Goal: Task Accomplishment & Management: Use online tool/utility

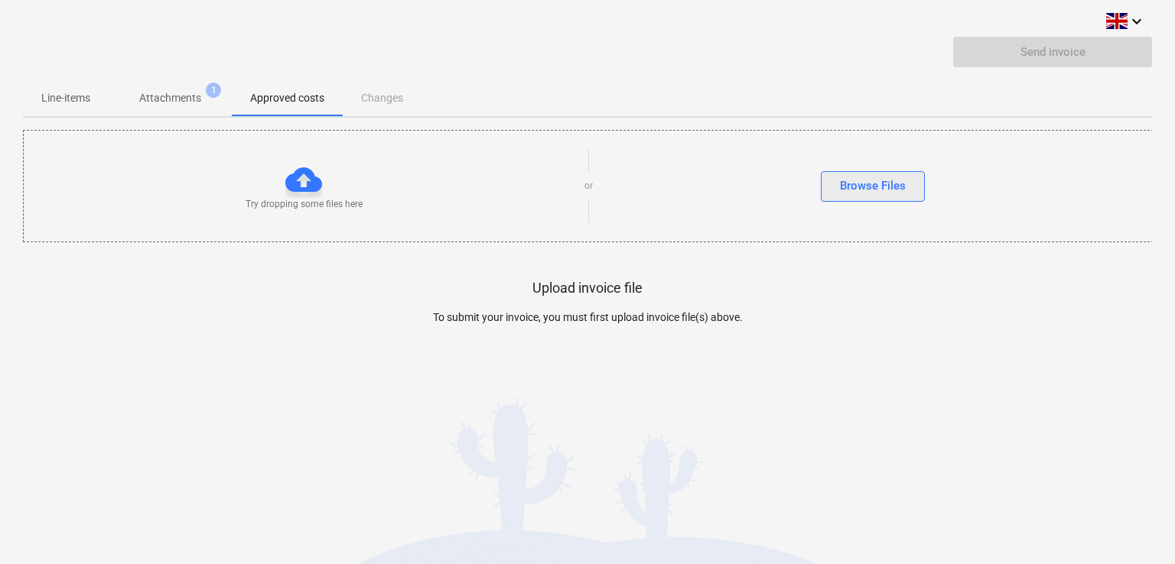
click at [871, 189] on div "Browse Files" at bounding box center [873, 186] width 66 height 20
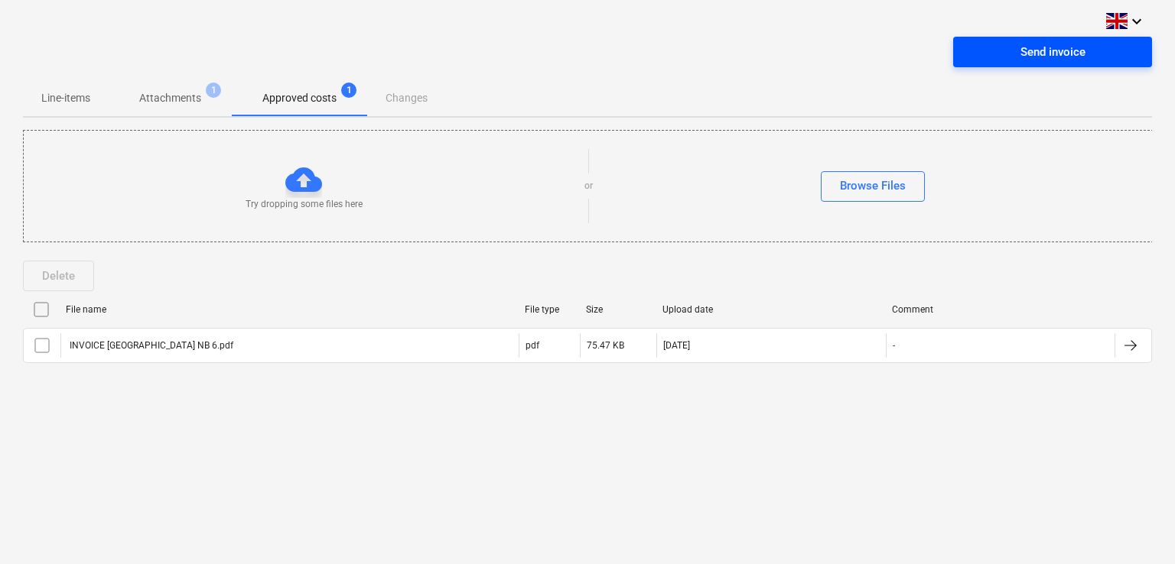
click at [1036, 50] on div "Send invoice" at bounding box center [1052, 52] width 65 height 20
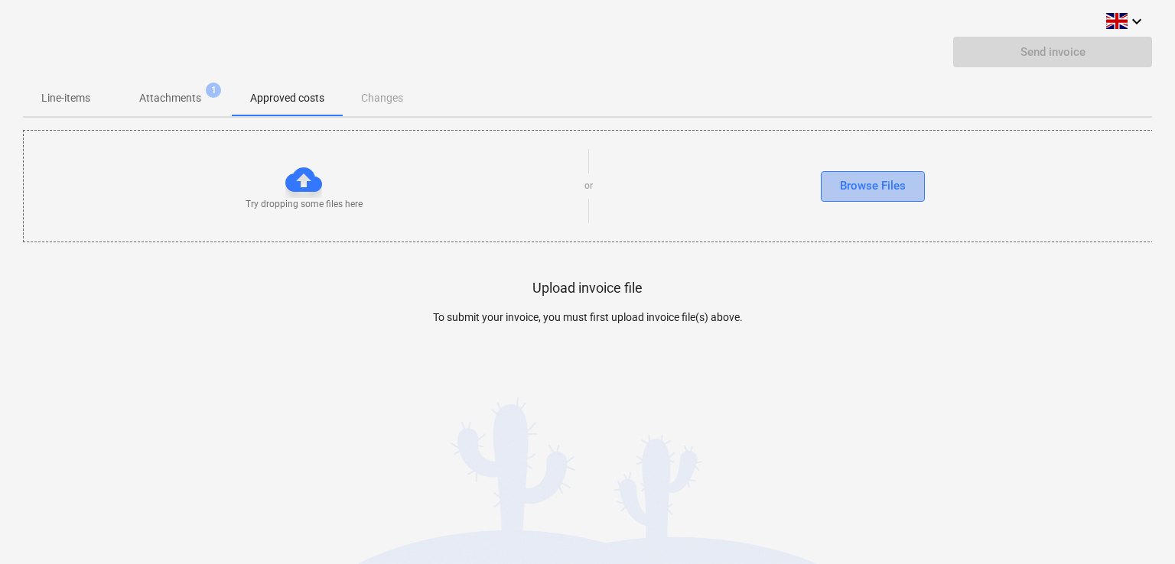
click at [884, 184] on div "Browse Files" at bounding box center [873, 186] width 66 height 20
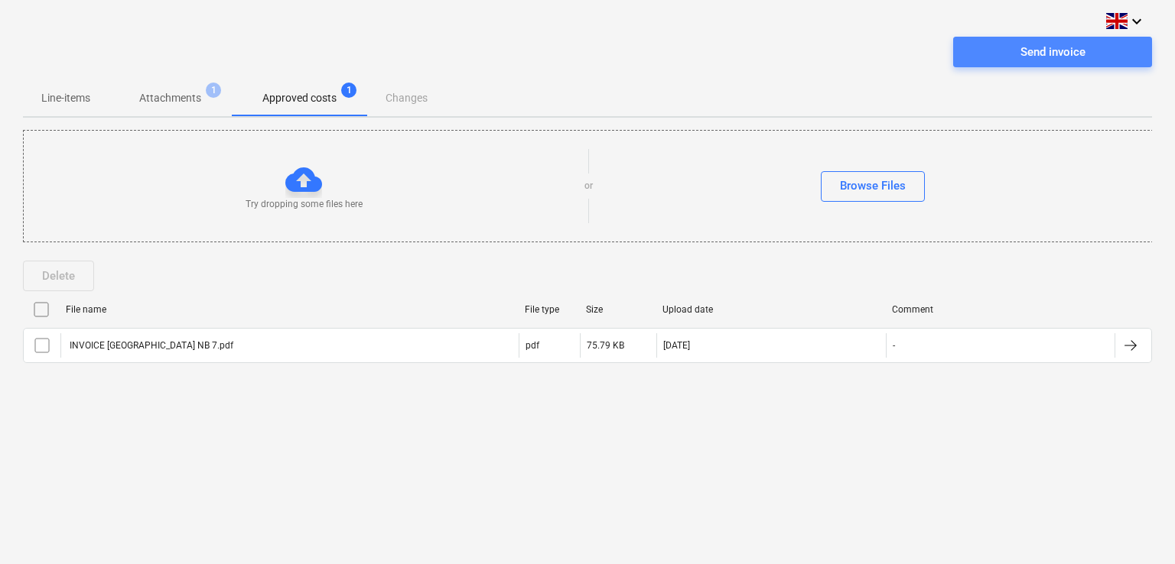
click at [1069, 48] on div "Send invoice" at bounding box center [1052, 52] width 65 height 20
